Goal: Task Accomplishment & Management: Manage account settings

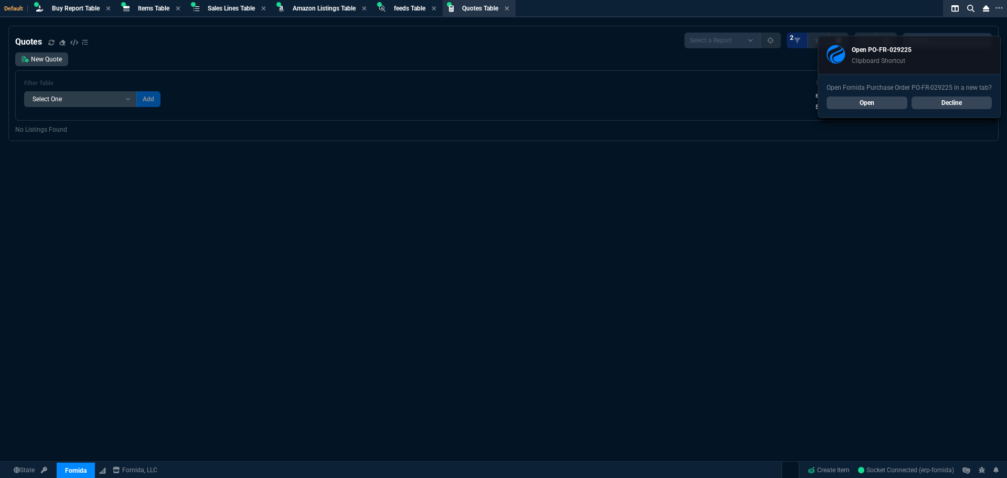
select select "8: NEPT"
select select
click at [78, 5] on span "Buy Report Table" at bounding box center [76, 8] width 48 height 7
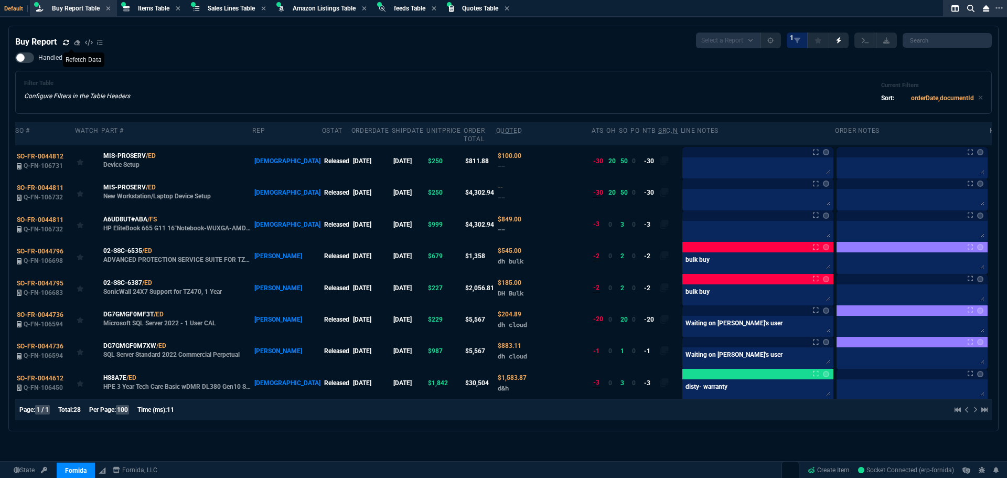
click at [63, 42] on icon at bounding box center [66, 42] width 6 height 6
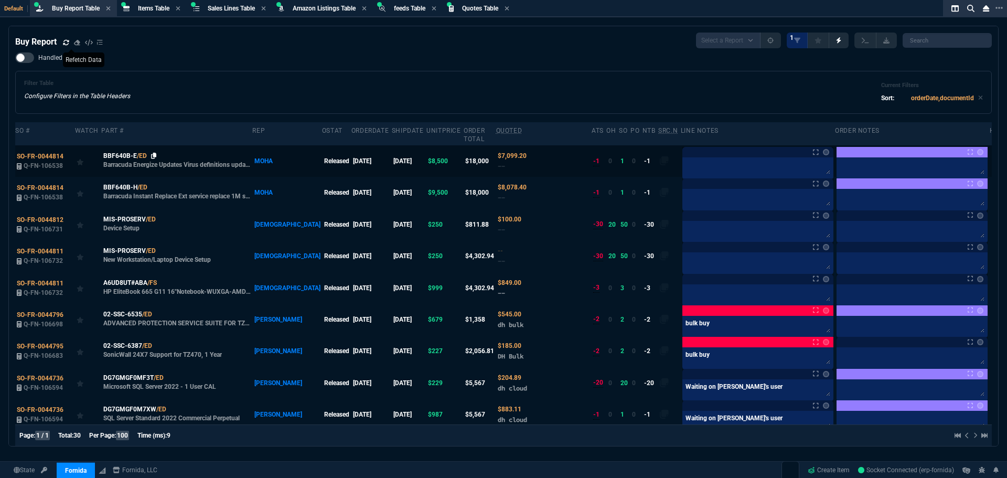
click at [153, 153] on icon at bounding box center [154, 156] width 6 height 6
click at [155, 184] on icon at bounding box center [155, 187] width 6 height 6
click at [34, 153] on span "SO-FR-0044814" at bounding box center [40, 156] width 47 height 7
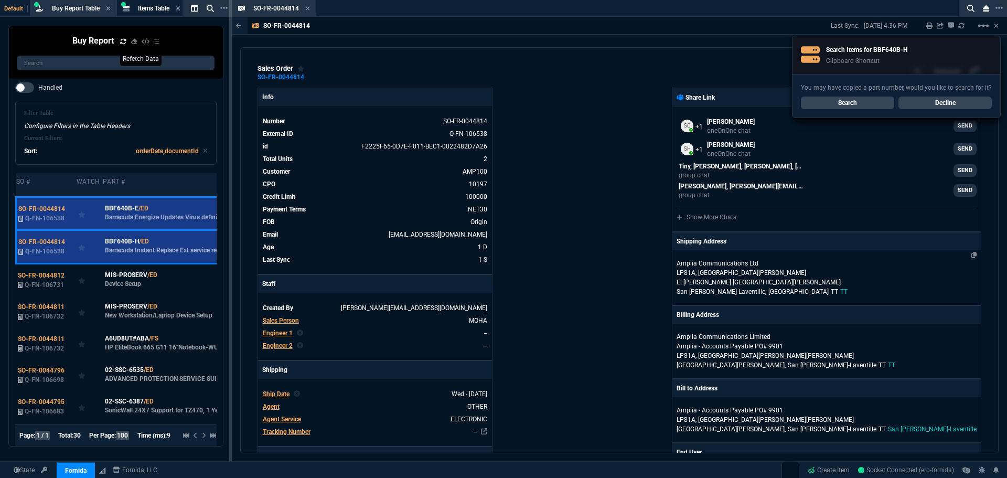
click at [777, 266] on p "Amplia Communications Ltd" at bounding box center [727, 263] width 101 height 9
select select "TT"
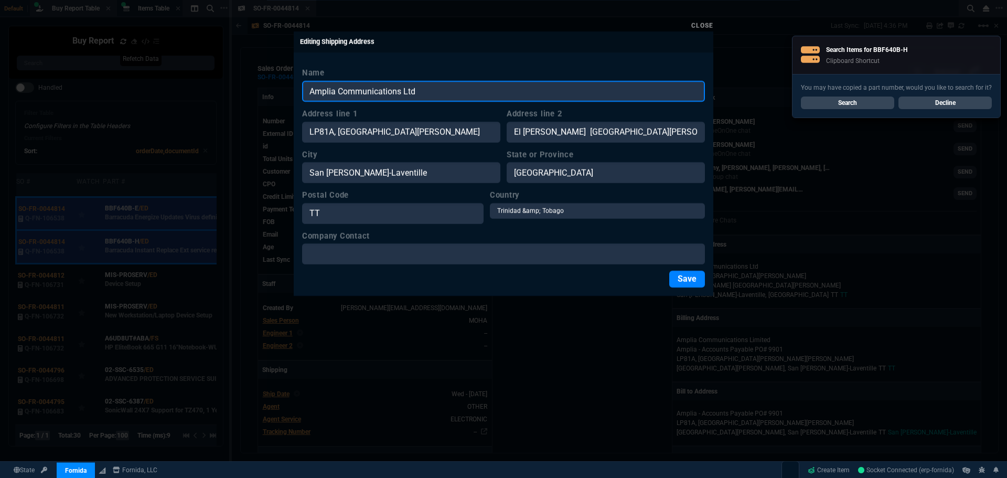
drag, startPoint x: 426, startPoint y: 88, endPoint x: 275, endPoint y: 89, distance: 151.6
click at [274, 90] on div "Close Editing Shipping Address Name Amplia Communications Ltd Address line [GEO…" at bounding box center [503, 239] width 1007 height 478
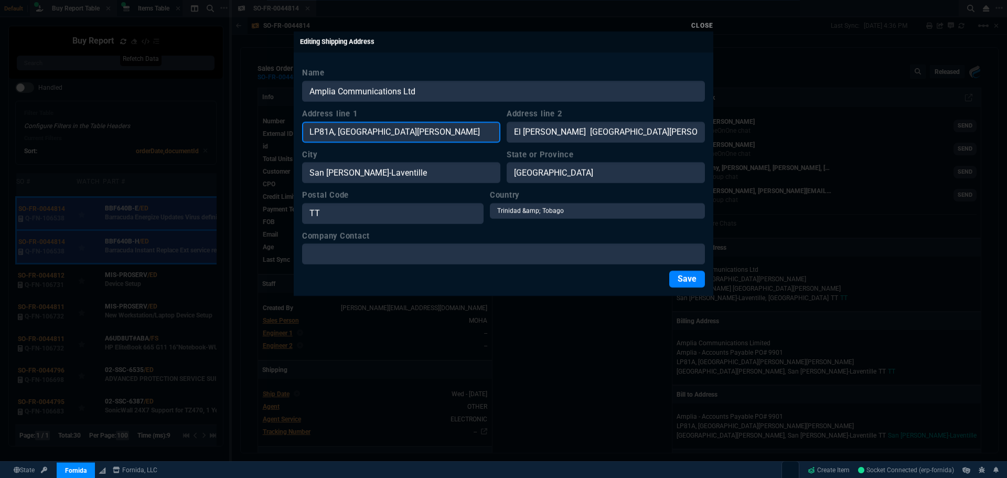
drag, startPoint x: 466, startPoint y: 130, endPoint x: 258, endPoint y: 127, distance: 208.2
click at [265, 130] on div "Close Editing Shipping Address Name Amplia Communications Ltd Address line [GEO…" at bounding box center [503, 239] width 1007 height 478
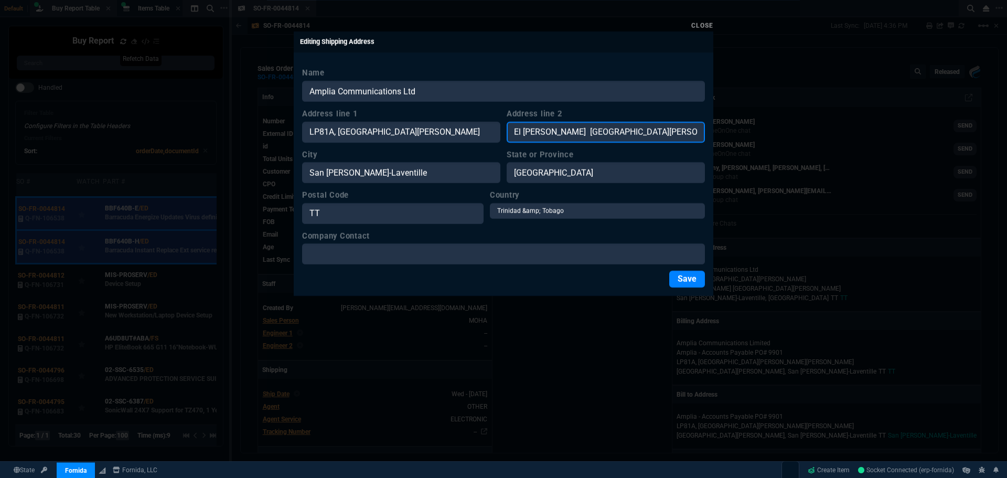
drag, startPoint x: 605, startPoint y: 134, endPoint x: 456, endPoint y: 133, distance: 149.5
click at [456, 133] on div "Address line [GEOGRAPHIC_DATA][PERSON_NAME] line [GEOGRAPHIC_DATA][PERSON_NAME]…" at bounding box center [503, 125] width 403 height 35
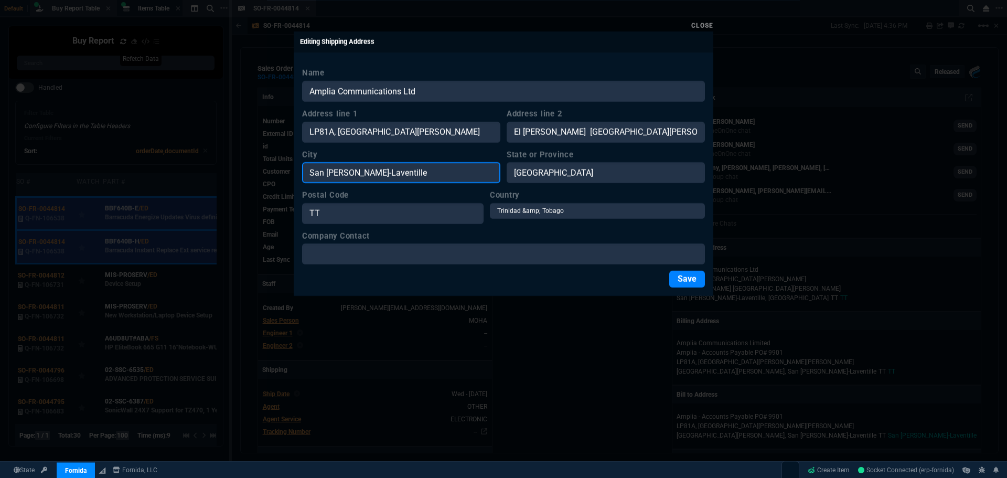
drag, startPoint x: 376, startPoint y: 175, endPoint x: 275, endPoint y: 177, distance: 100.2
click at [276, 177] on div "Close Editing Shipping Address Name Amplia Communications Ltd Address line [GEO…" at bounding box center [503, 239] width 1007 height 478
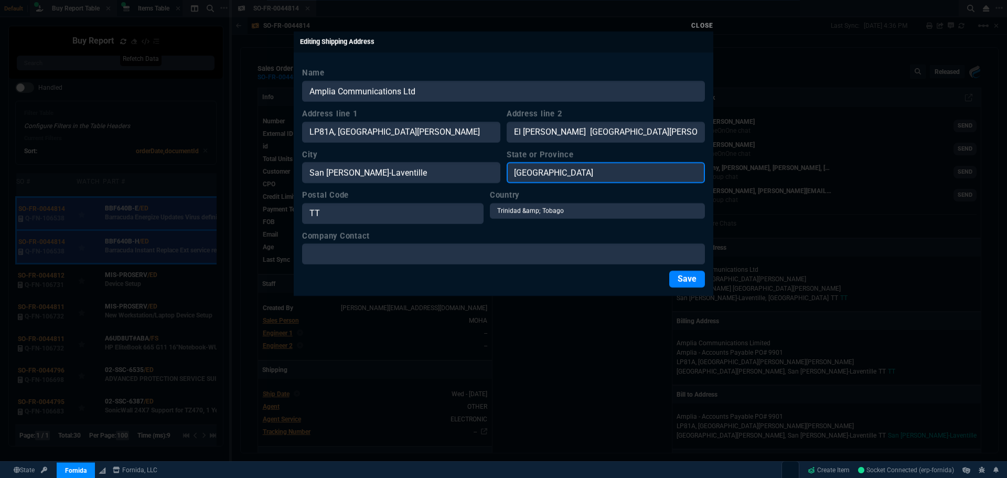
drag, startPoint x: 580, startPoint y: 172, endPoint x: 467, endPoint y: 167, distance: 112.9
click at [467, 167] on div "City [GEOGRAPHIC_DATA][PERSON_NAME] or Province [GEOGRAPHIC_DATA]" at bounding box center [503, 166] width 403 height 35
click at [530, 171] on input "State or Province" at bounding box center [606, 172] width 198 height 21
paste input "[GEOGRAPHIC_DATA]"
drag, startPoint x: 604, startPoint y: 174, endPoint x: 487, endPoint y: 175, distance: 117.0
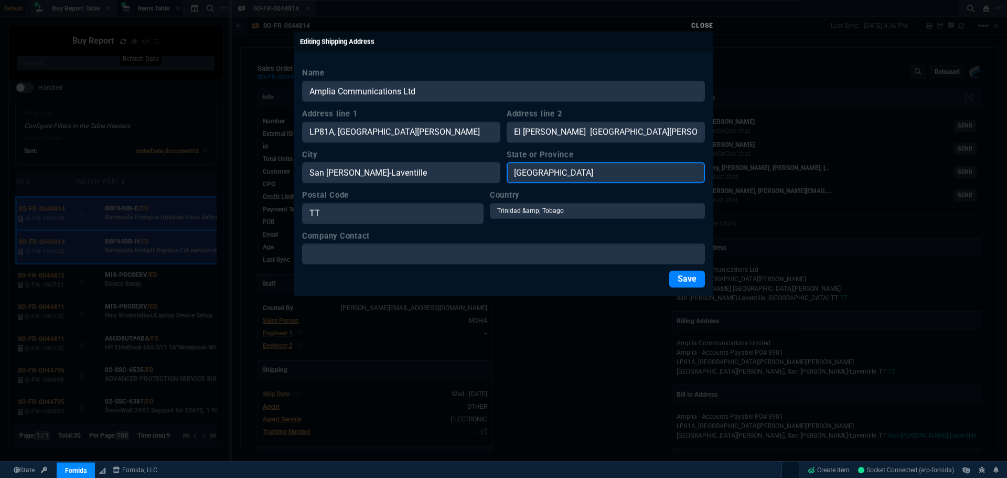
click at [487, 175] on div "City [GEOGRAPHIC_DATA][PERSON_NAME] or Province [GEOGRAPHIC_DATA]" at bounding box center [503, 166] width 403 height 35
type input "[GEOGRAPHIC_DATA]"
click at [704, 24] on link "Close" at bounding box center [702, 25] width 22 height 7
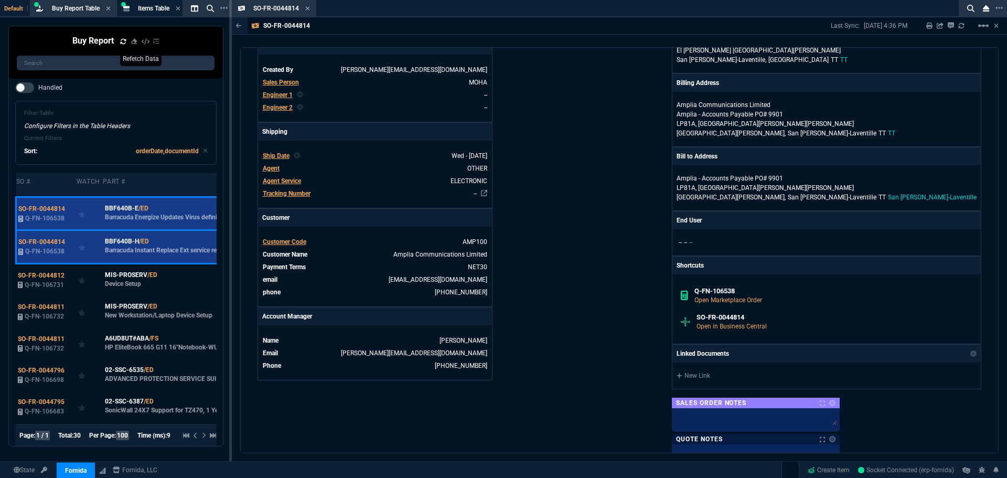
scroll to position [262, 0]
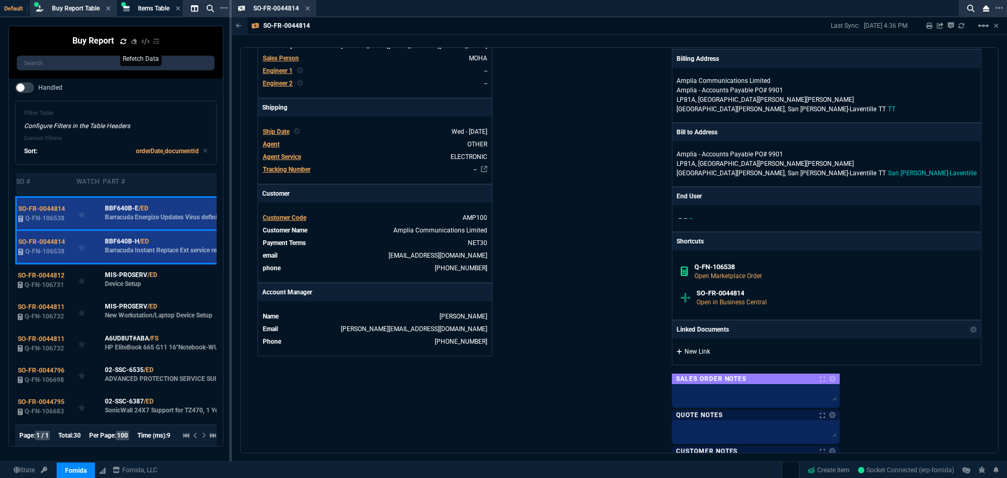
click at [817, 353] on link "New Link" at bounding box center [827, 351] width 300 height 9
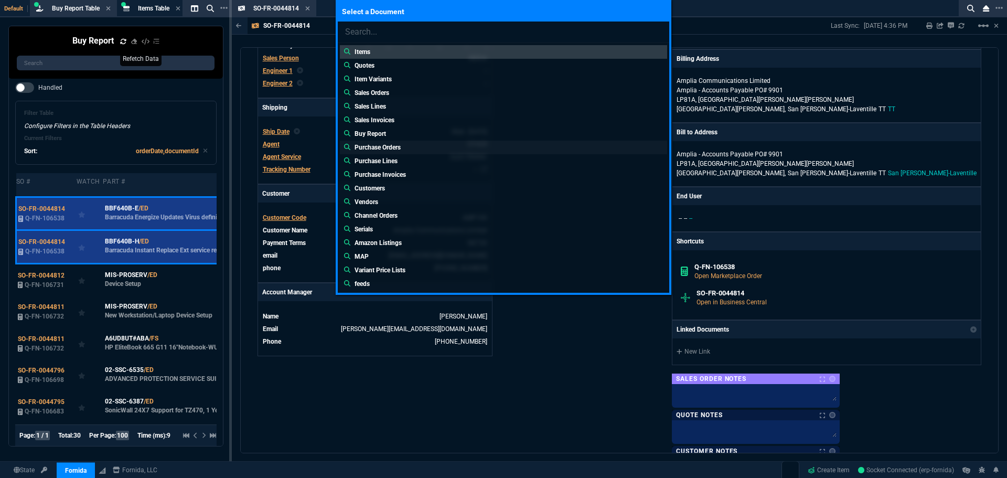
click at [363, 146] on p "Purchase Orders" at bounding box center [378, 147] width 46 height 9
type input "Purchase Orders:"
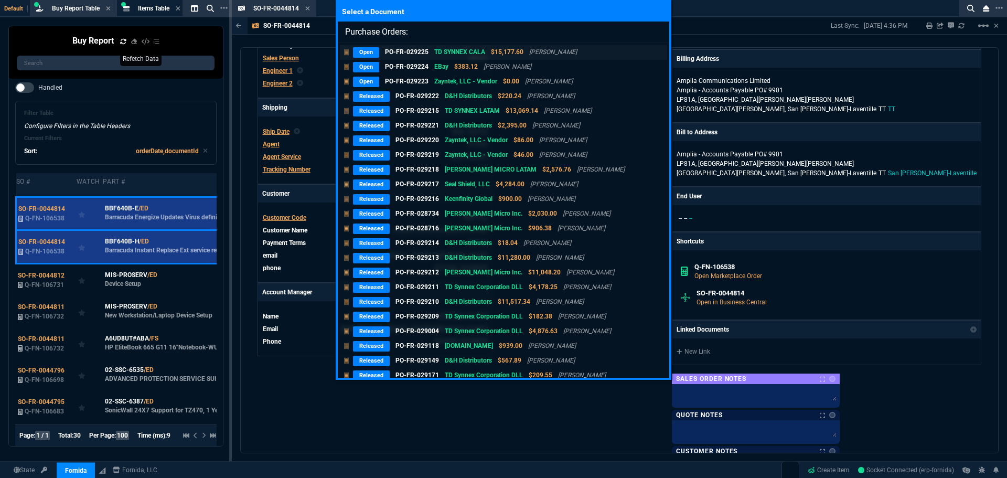
click at [372, 51] on p "Open" at bounding box center [366, 52] width 26 height 10
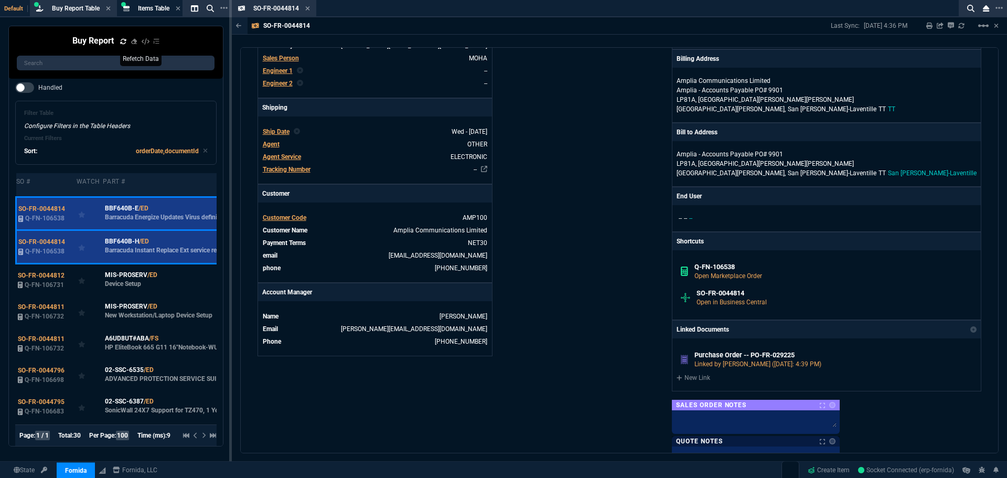
scroll to position [212, 0]
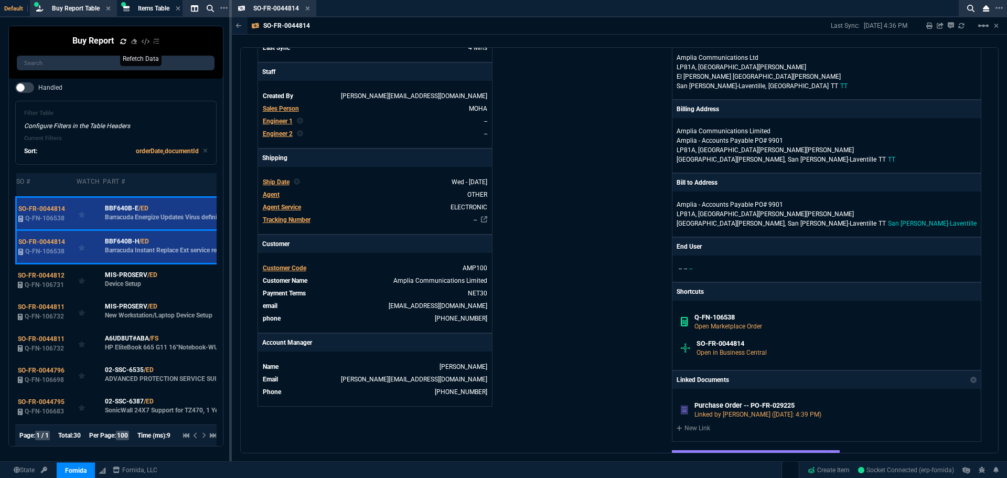
click at [558, 124] on div "Info Number SO-FR-0044814 External ID Q-FN-106538 id F2225F65-0D7E-F011-BEC1-00…" at bounding box center [439, 233] width 362 height 715
click at [307, 10] on icon at bounding box center [307, 8] width 5 height 6
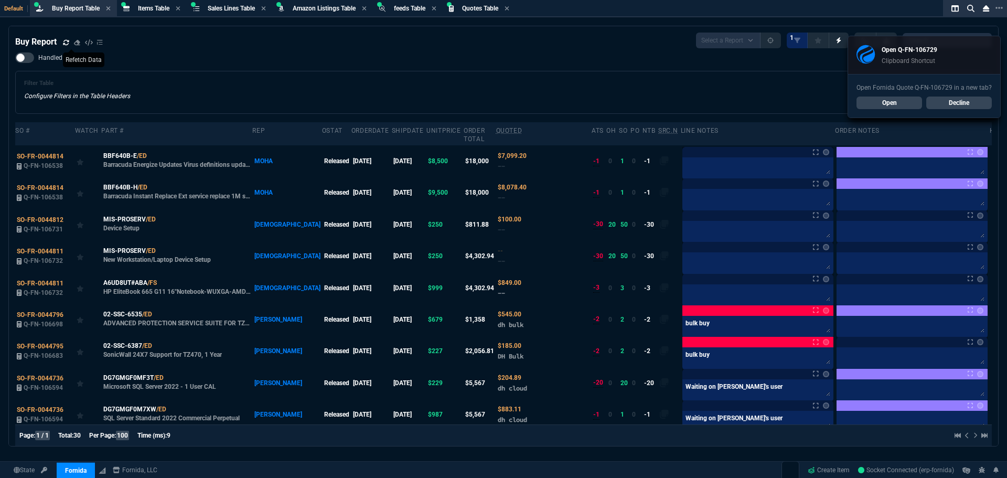
click at [653, 92] on div "Filter Table Configure Filters in the Table Headers Current Filters Sort: order…" at bounding box center [503, 92] width 959 height 25
click at [889, 103] on link "Open" at bounding box center [890, 103] width 66 height 13
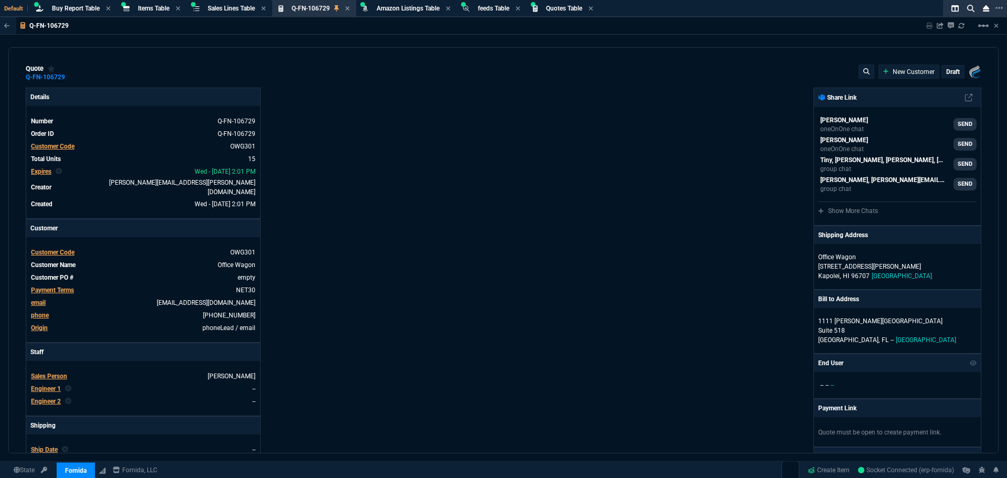
type input "11"
type input "25"
type input "13"
type input "58"
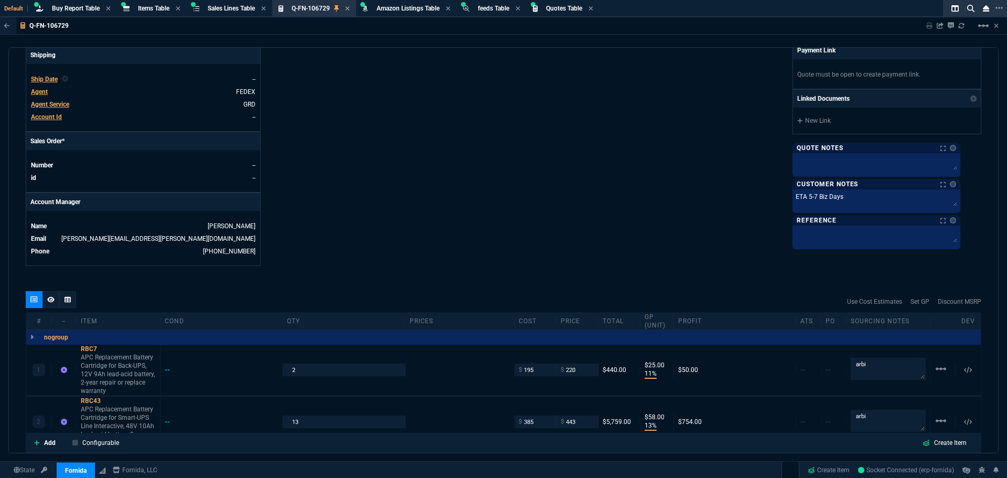
scroll to position [317, 0]
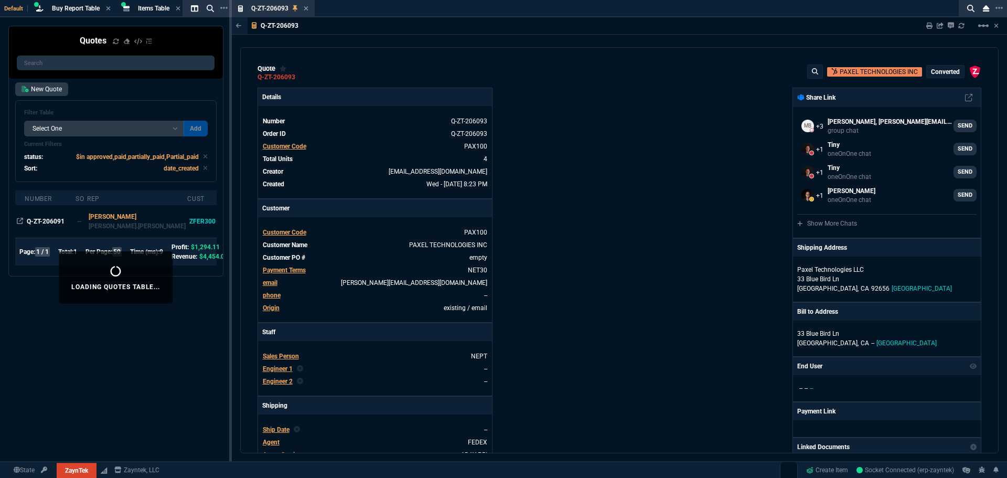
select select "8: NEPT"
select select
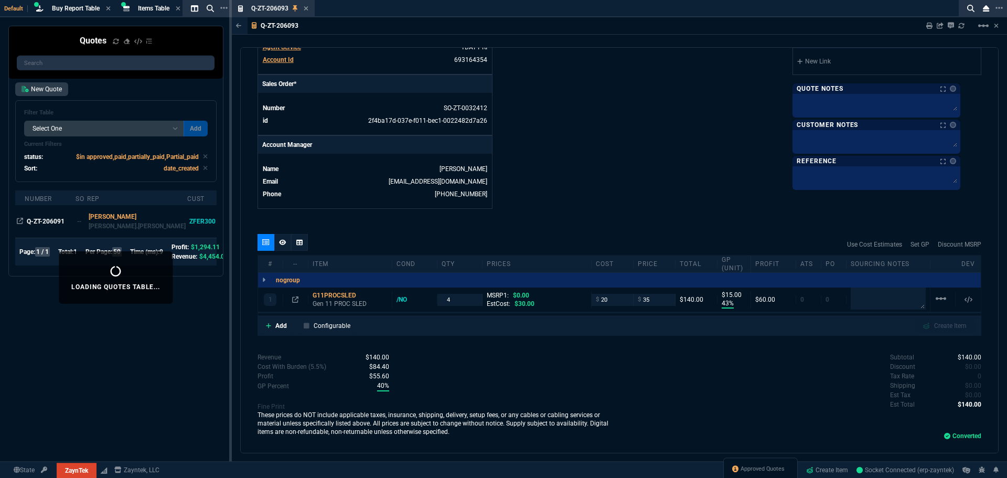
click at [644, 465] on div "State ZaynTek ZaynTek Fornida Zayntek, LLC Approved Quotes Create Item Socket C…" at bounding box center [503, 469] width 1007 height 25
